Goal: Find contact information

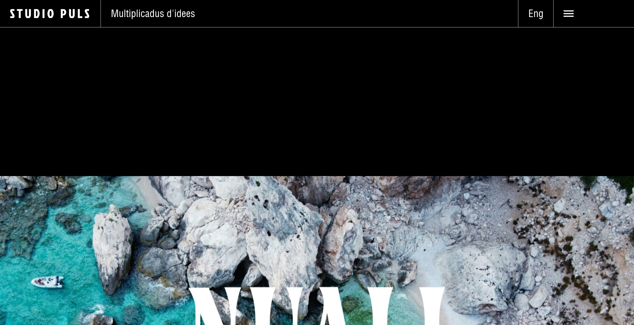
click at [571, 16] on use at bounding box center [568, 13] width 10 height 7
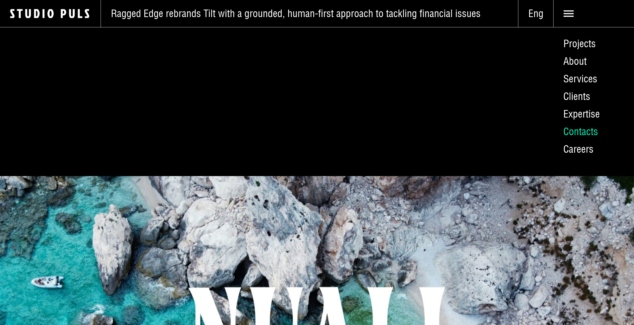
click at [577, 133] on link "Contacts" at bounding box center [593, 132] width 81 height 18
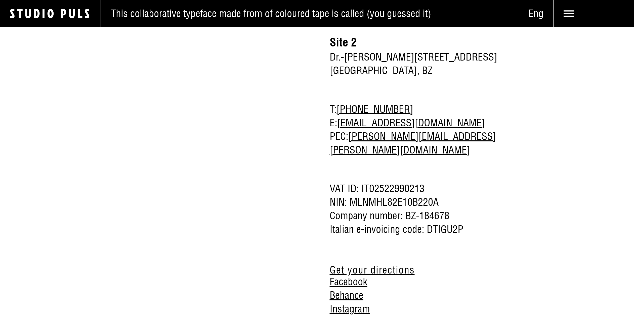
scroll to position [1085, 0]
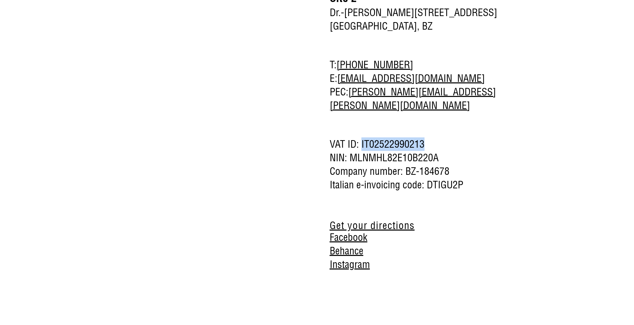
drag, startPoint x: 361, startPoint y: 117, endPoint x: 436, endPoint y: 117, distance: 75.4
click at [436, 138] on span "VAT ID: IT02522990213" at bounding box center [418, 145] width 176 height 14
copy span "IT02522990213"
drag, startPoint x: 427, startPoint y: 157, endPoint x: 492, endPoint y: 165, distance: 65.6
click at [492, 165] on div "Site 1 Str. Gran Ega 4 39030 San Martin de Tor, BZ Site 2 Dr.-Josef-Streiter-Ga…" at bounding box center [418, 78] width 176 height 388
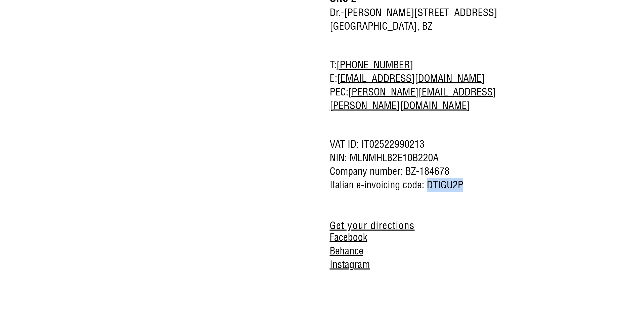
copy div "DTIGU2P"
